Goal: Find specific page/section: Find specific page/section

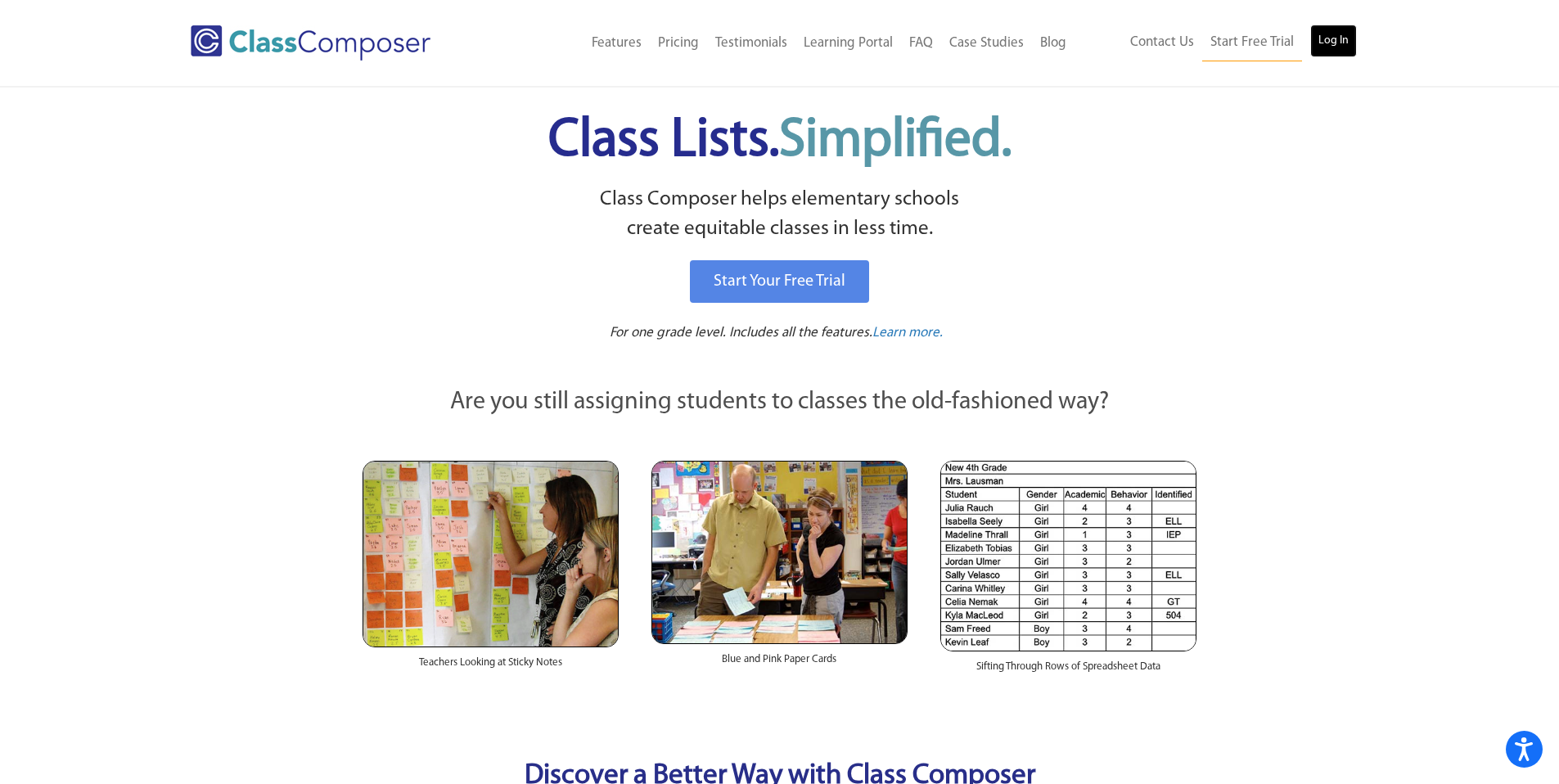
click at [1338, 35] on link "Log In" at bounding box center [1333, 41] width 47 height 33
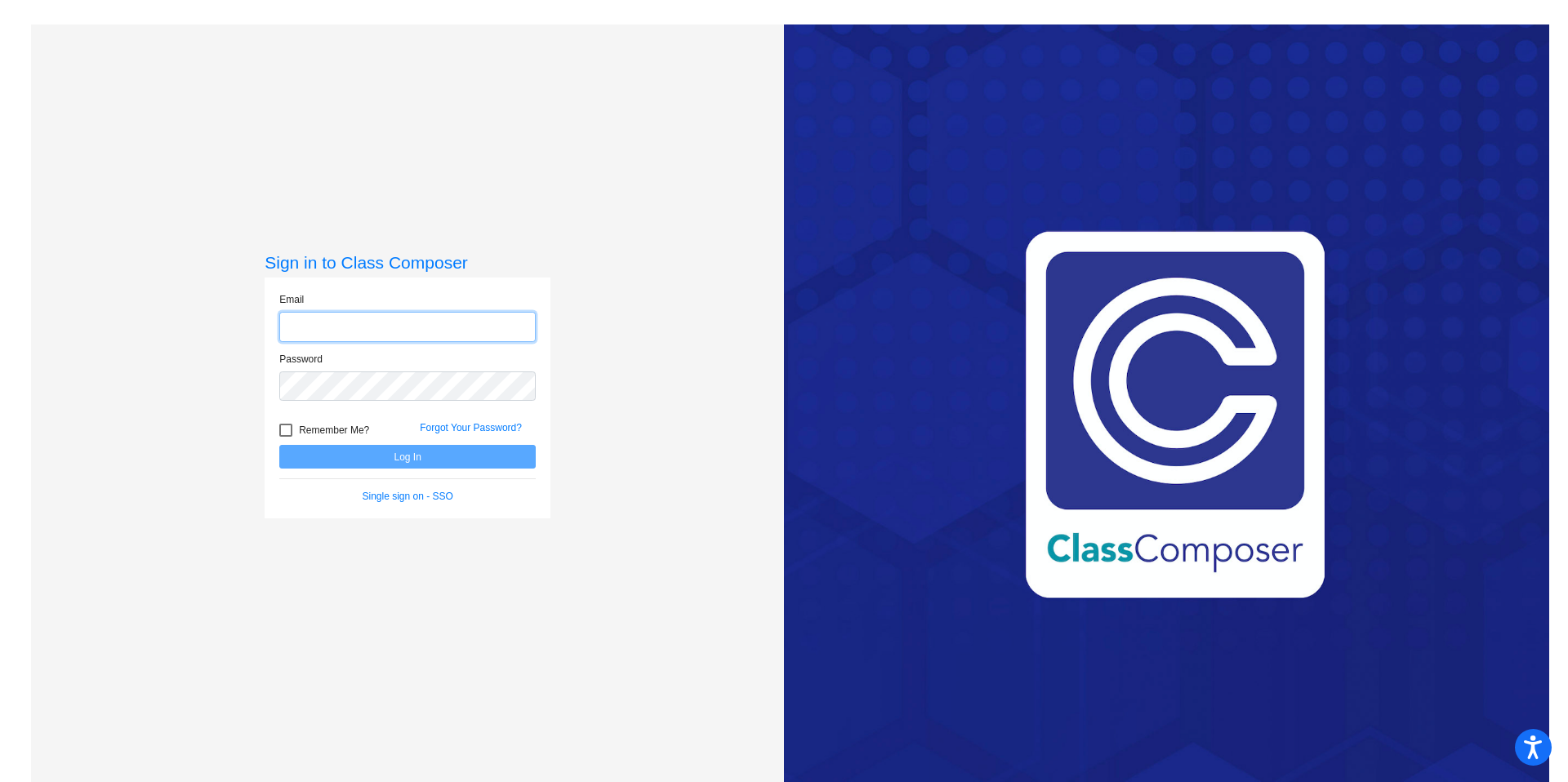
type input "[EMAIL_ADDRESS][DOMAIN_NAME]"
click at [463, 460] on button "Log In" at bounding box center [407, 456] width 256 height 24
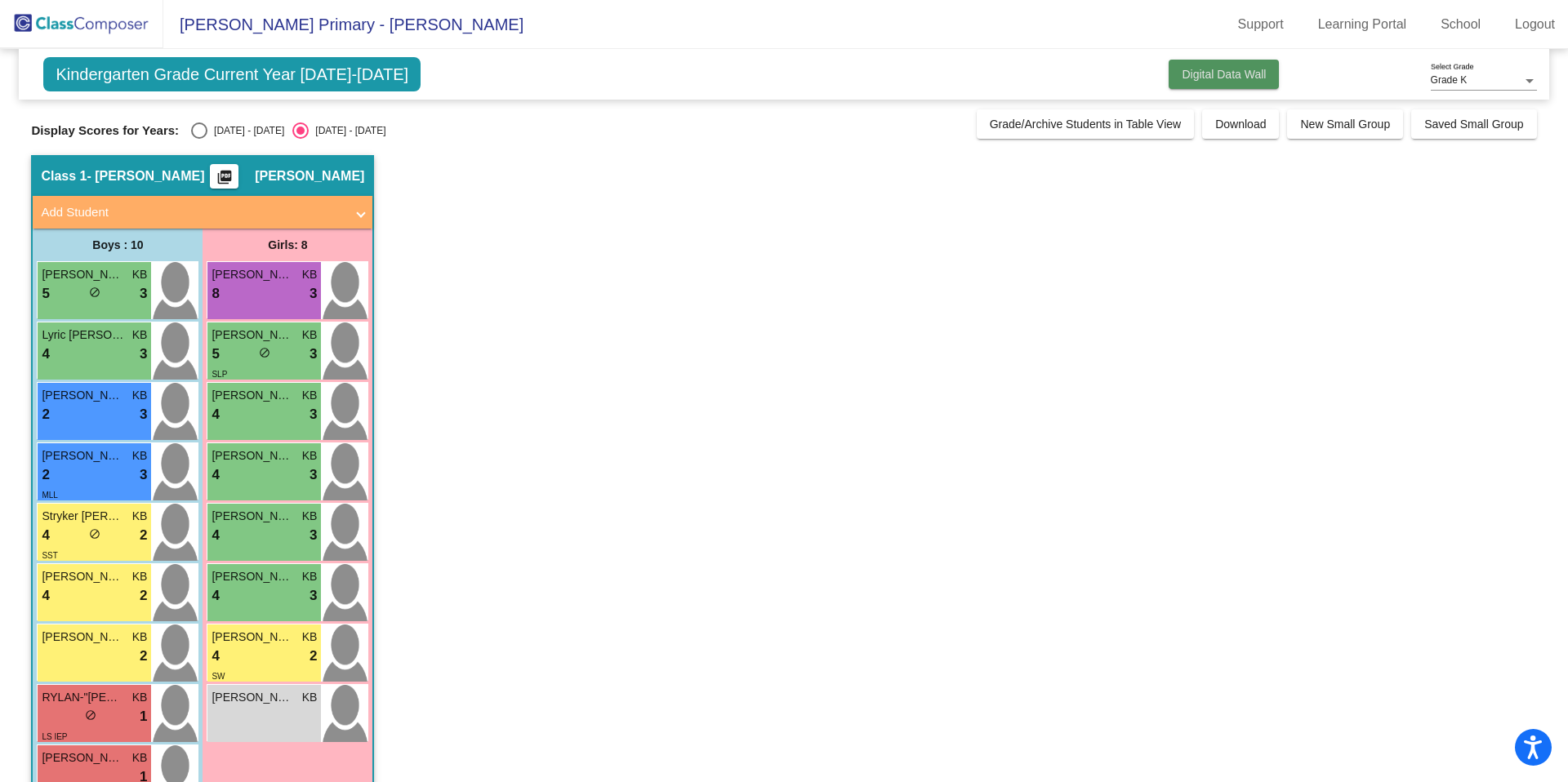
click at [1193, 68] on span "Digital Data Wall" at bounding box center [1224, 74] width 84 height 13
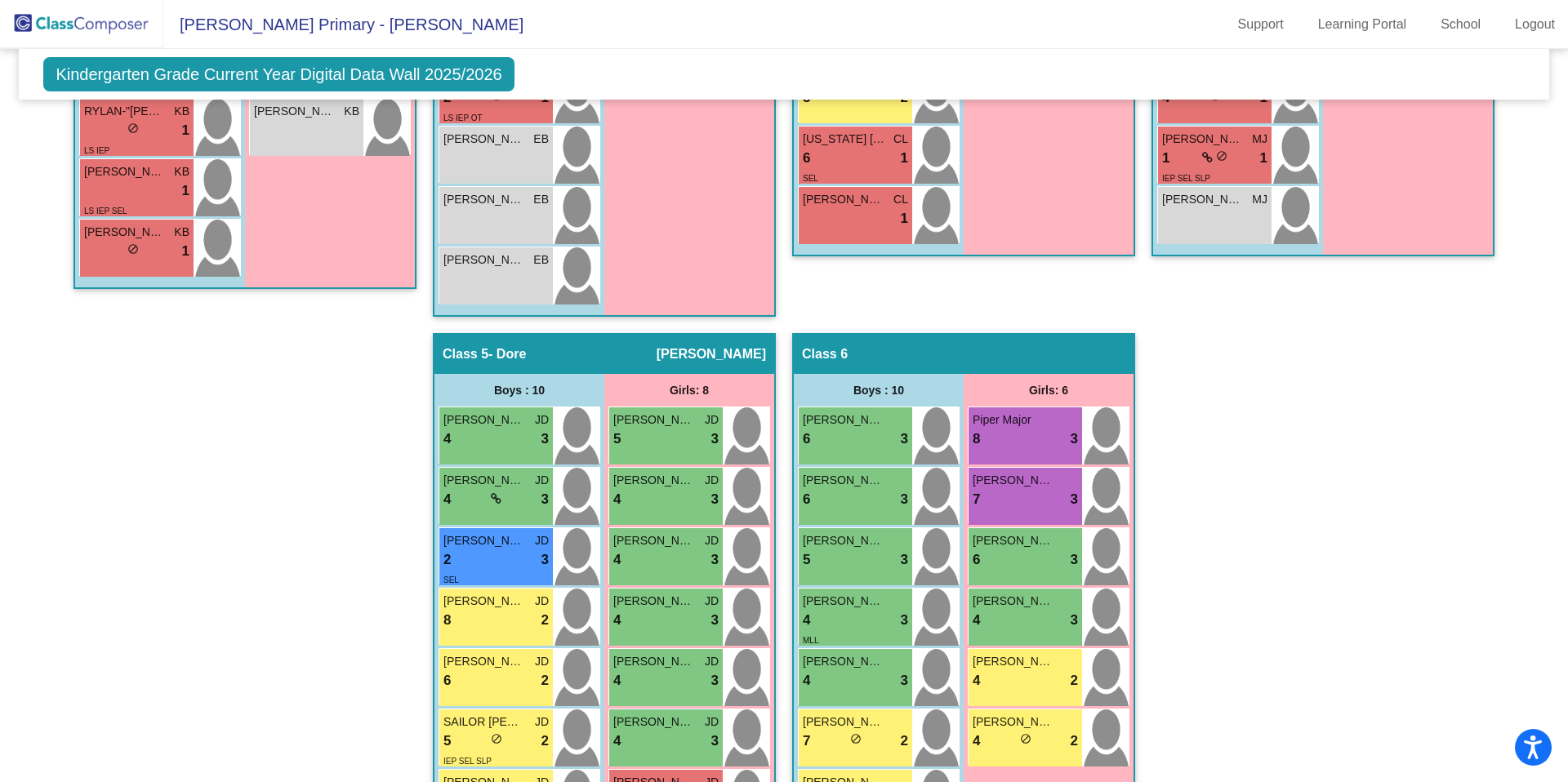
scroll to position [910, 0]
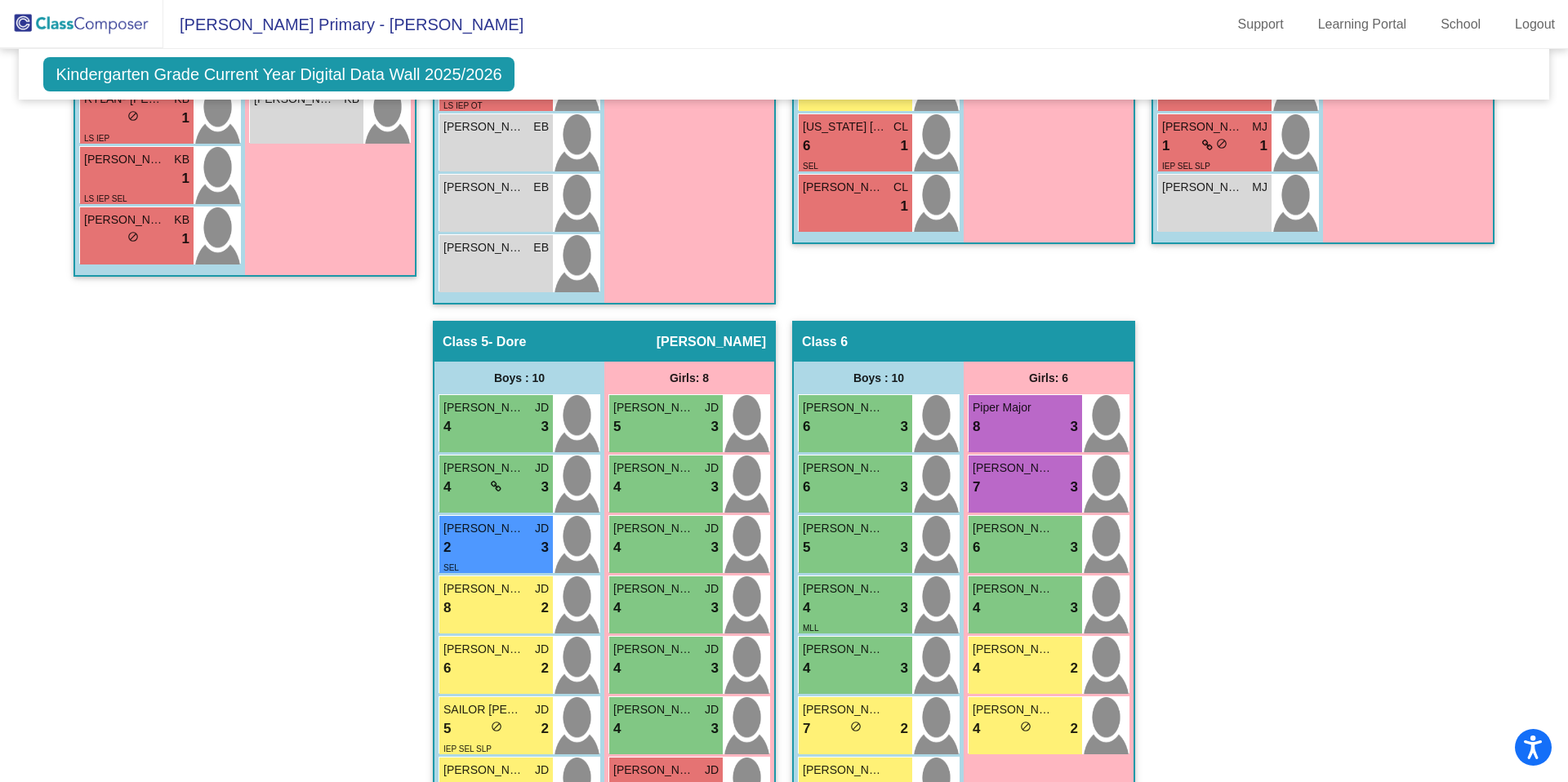
click at [794, 486] on div "[PERSON_NAME] 6 lock do_not_disturb_alt 3 [PERSON_NAME] 6 lock do_not_disturb_a…" at bounding box center [879, 696] width 170 height 604
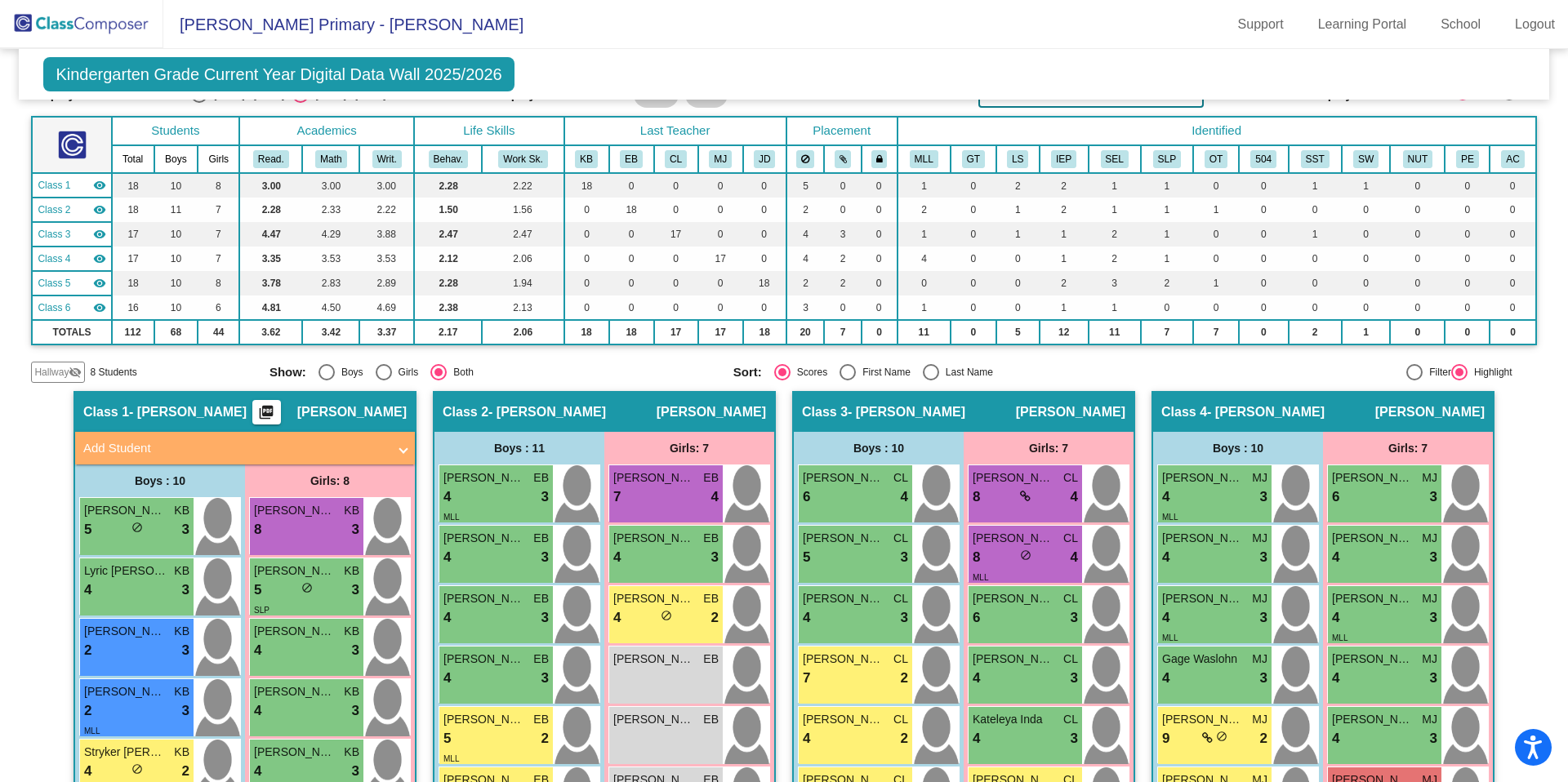
scroll to position [77, 0]
